Goal: Information Seeking & Learning: Understand process/instructions

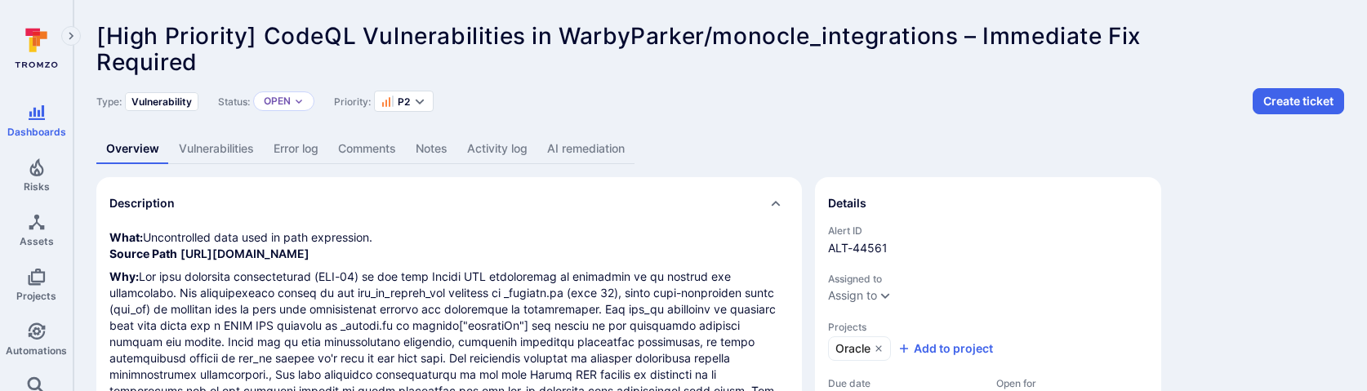
click at [609, 151] on link "AI remediation" at bounding box center [585, 149] width 97 height 30
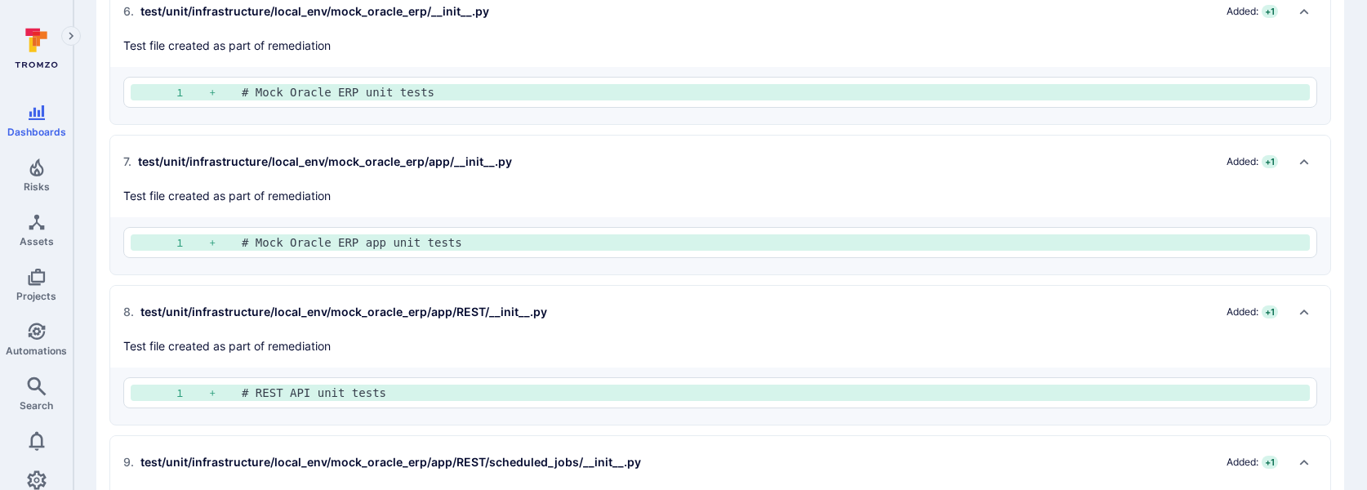
scroll to position [8690, 0]
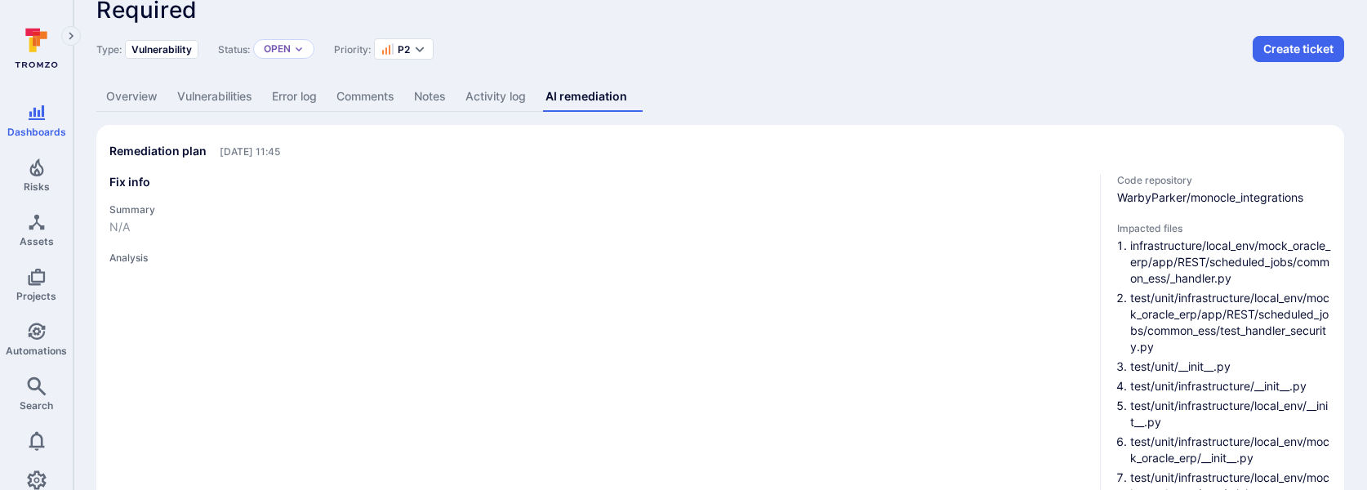
scroll to position [0, 0]
